Goal: Navigation & Orientation: Understand site structure

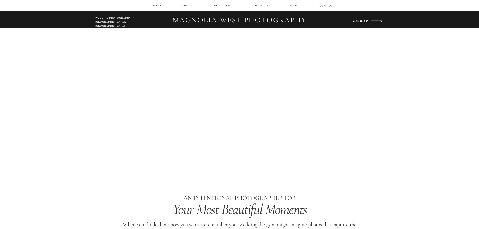
click at [331, 6] on nav "contact" at bounding box center [327, 5] width 15 height 3
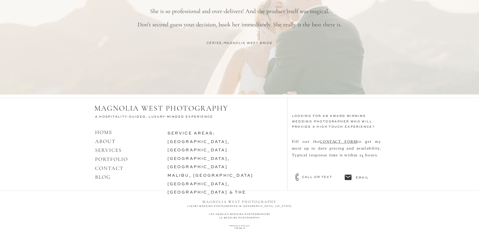
scroll to position [431, 0]
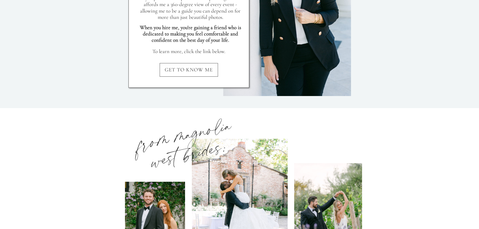
scroll to position [503, 0]
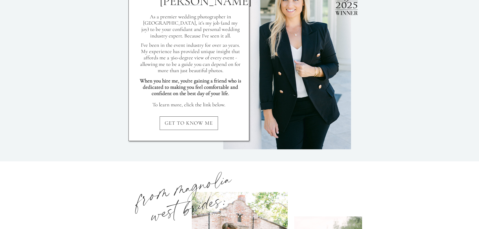
click at [201, 124] on nav "GET TO KNOW ME" at bounding box center [189, 125] width 121 height 10
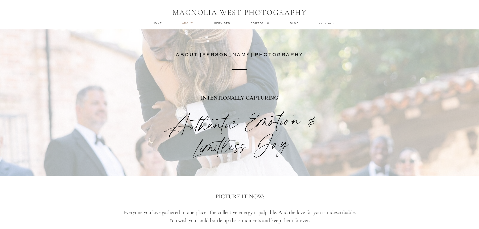
click at [186, 25] on nav "about" at bounding box center [188, 23] width 13 height 4
click at [226, 23] on nav "services" at bounding box center [222, 22] width 17 height 3
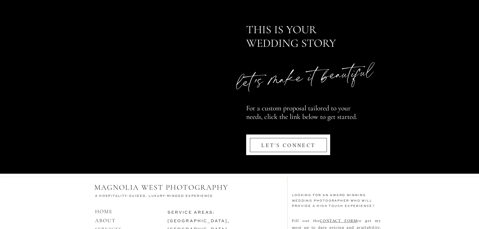
scroll to position [2413, 0]
